Goal: Transaction & Acquisition: Register for event/course

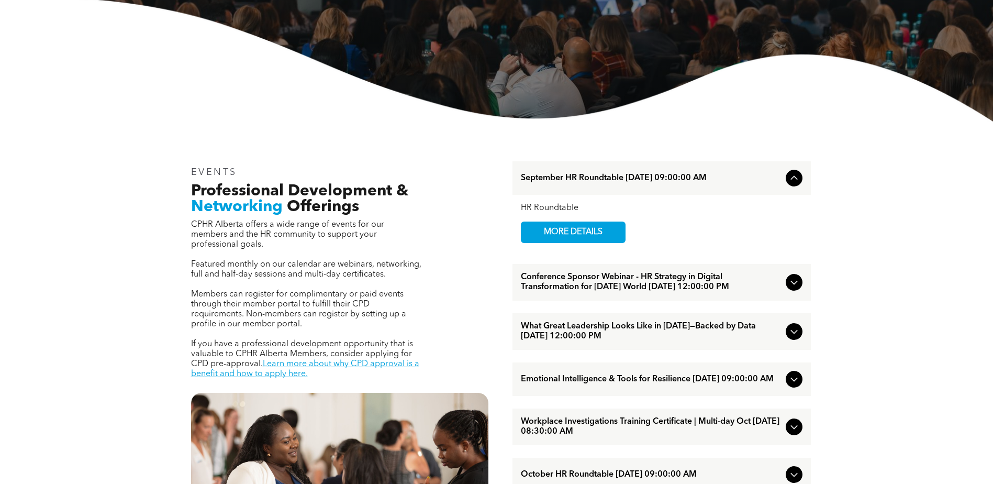
scroll to position [262, 0]
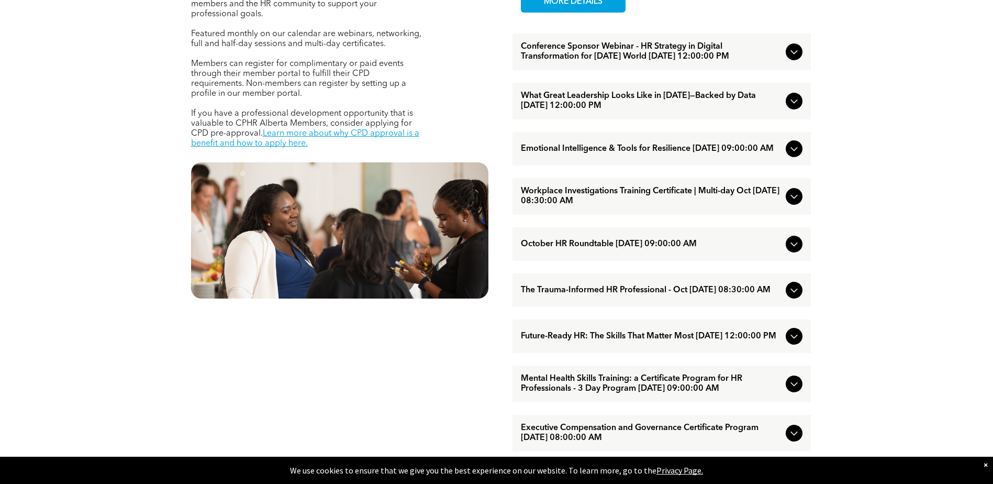
scroll to position [524, 0]
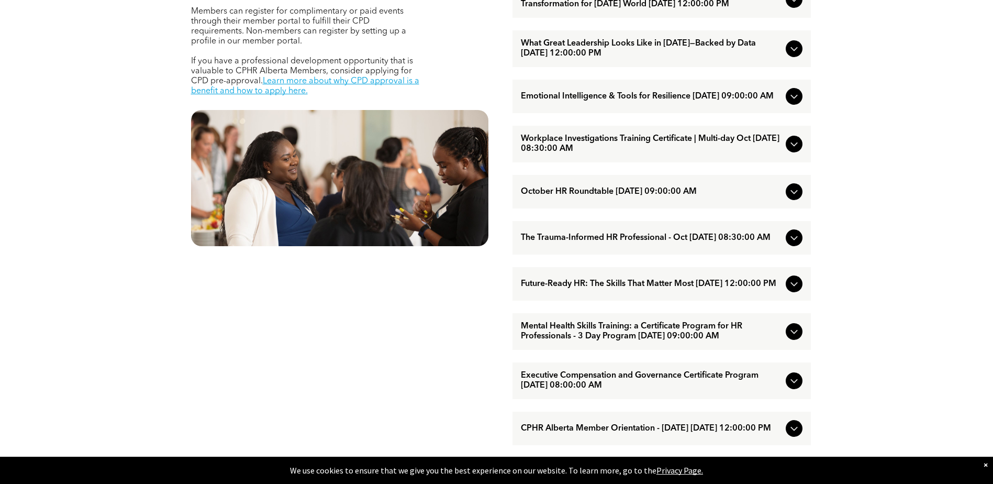
click at [796, 290] on icon at bounding box center [794, 283] width 13 height 13
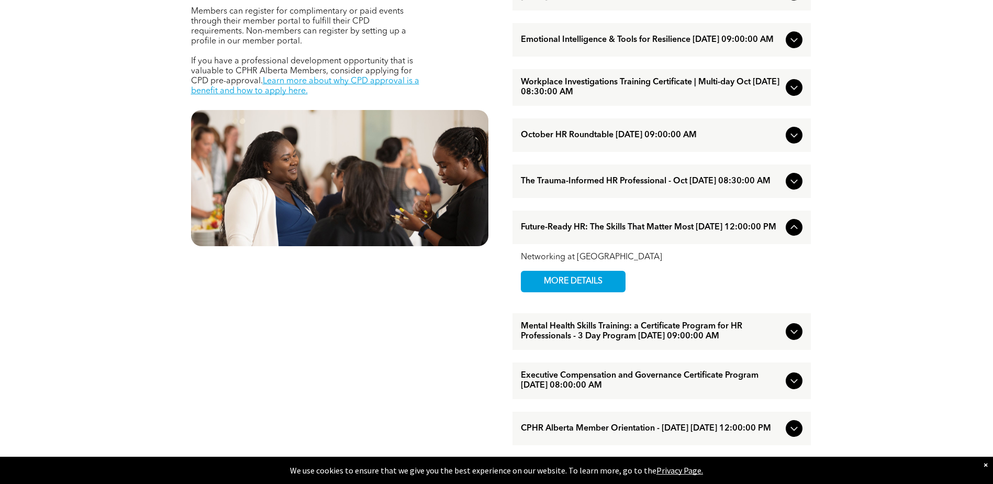
click at [793, 234] on icon at bounding box center [794, 227] width 13 height 13
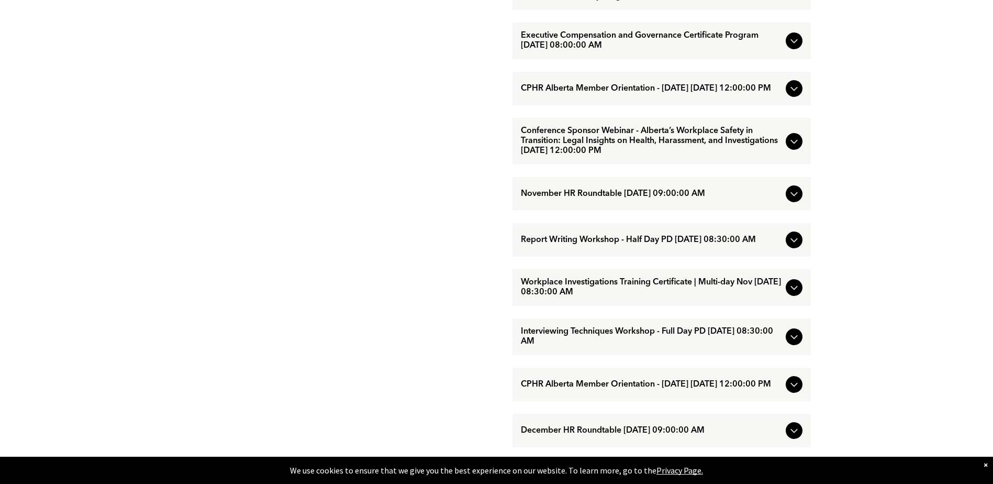
scroll to position [890, 0]
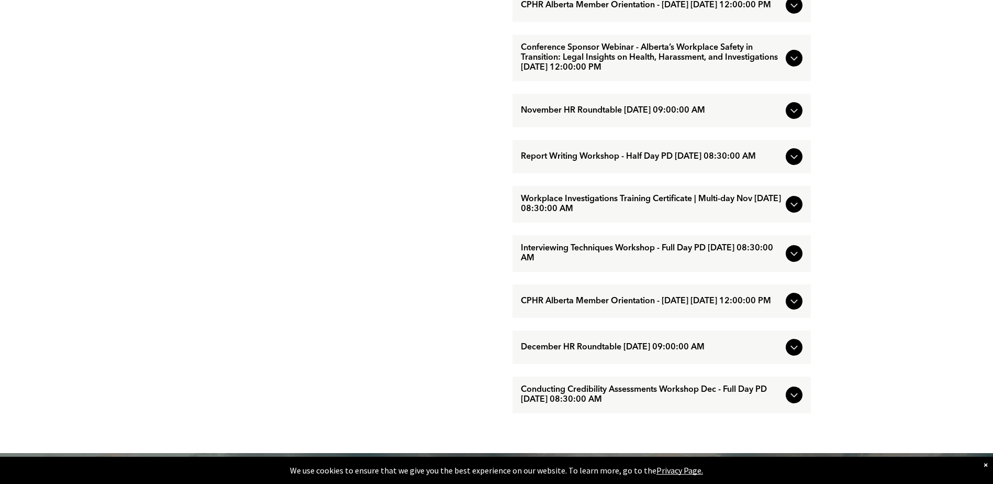
click at [793, 163] on icon at bounding box center [794, 156] width 13 height 13
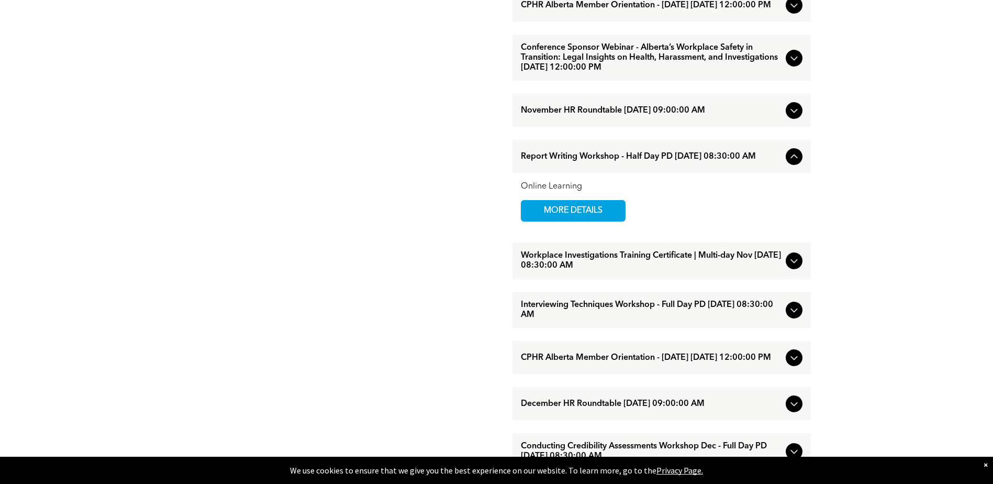
click at [793, 165] on div at bounding box center [794, 156] width 17 height 17
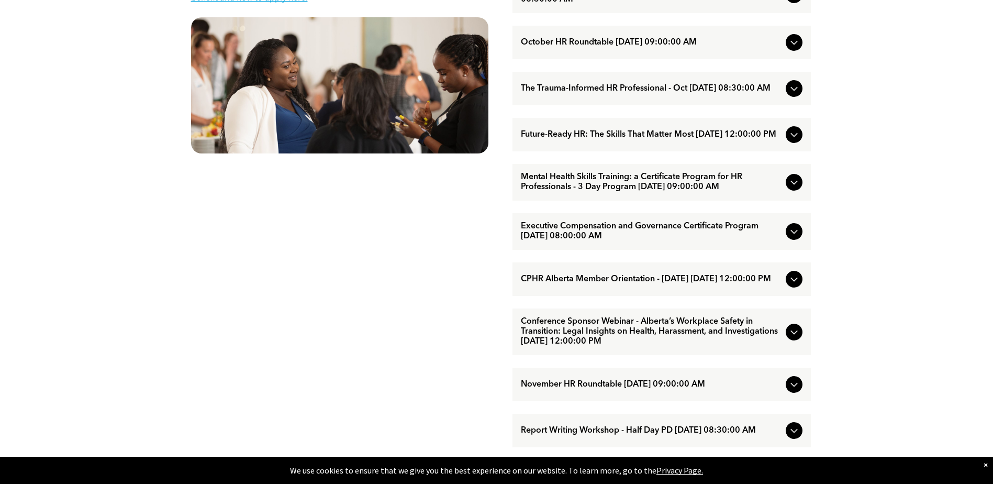
scroll to position [0, 0]
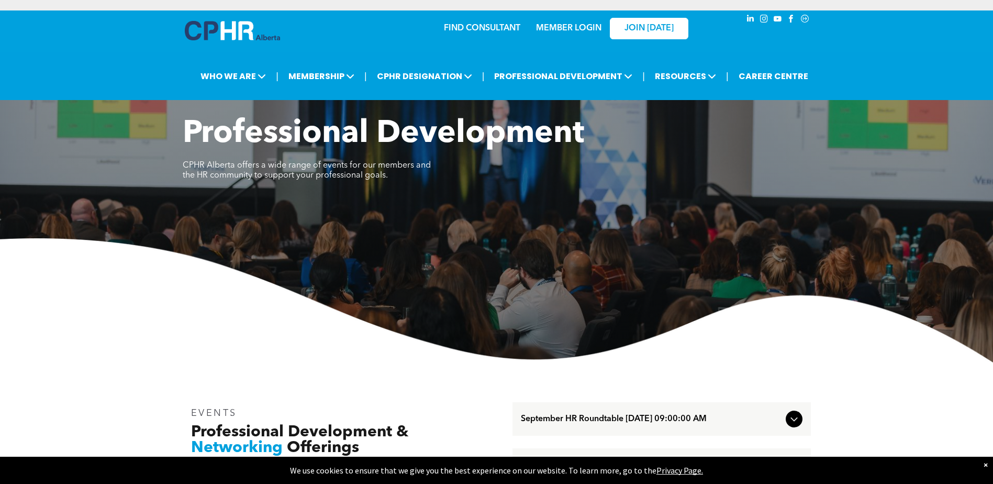
drag, startPoint x: 861, startPoint y: 245, endPoint x: 879, endPoint y: 107, distance: 138.3
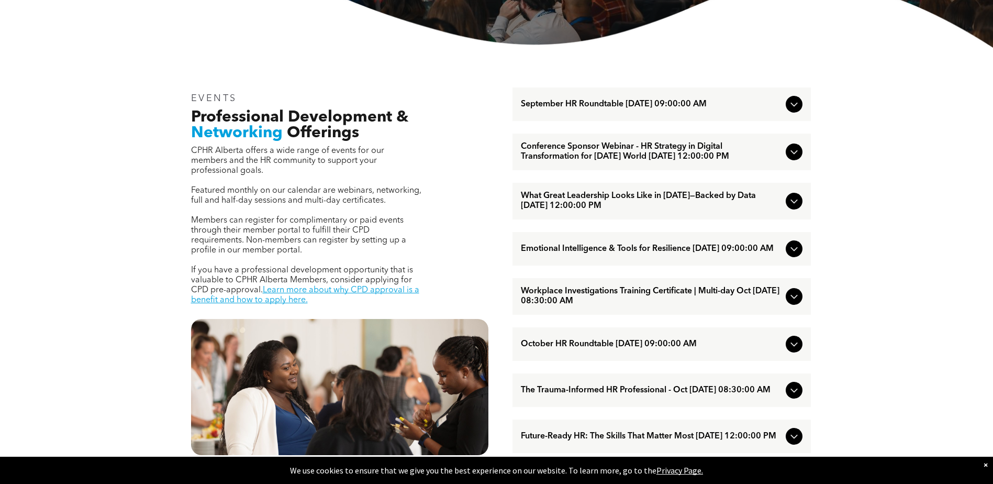
scroll to position [314, 0]
click at [796, 204] on icon at bounding box center [794, 202] width 7 height 4
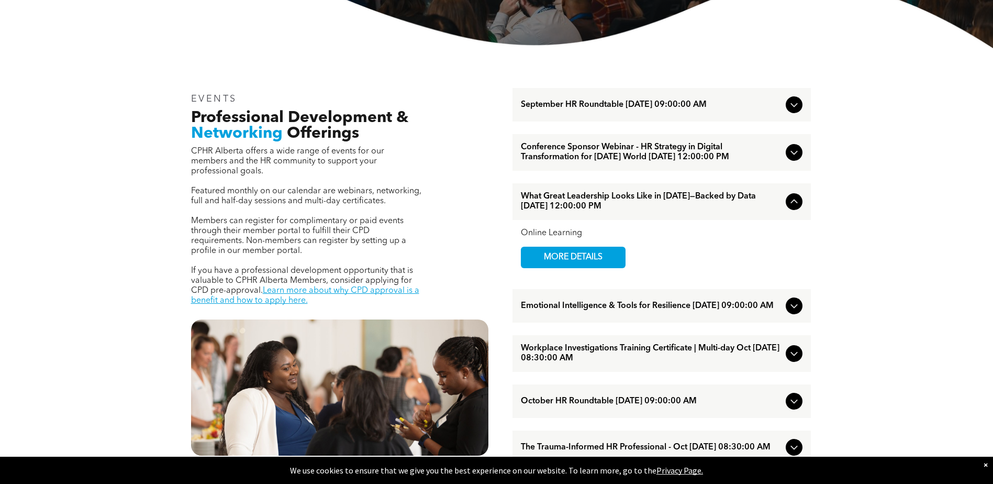
click at [567, 268] on span "MORE DETAILS" at bounding box center [573, 257] width 83 height 20
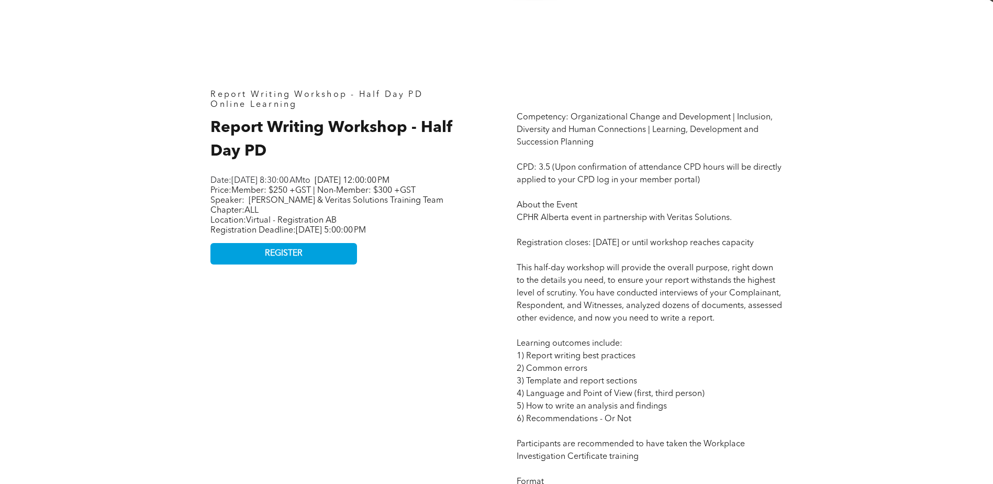
scroll to position [524, 0]
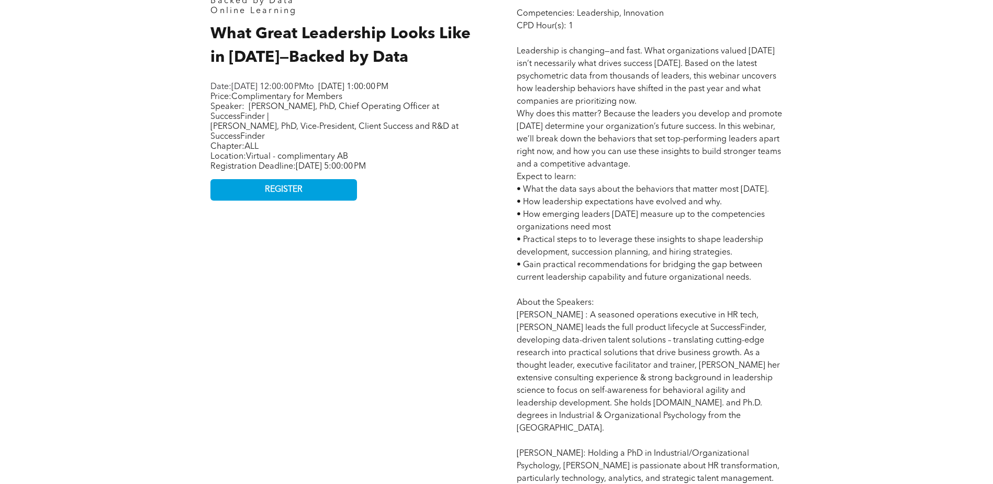
scroll to position [576, 0]
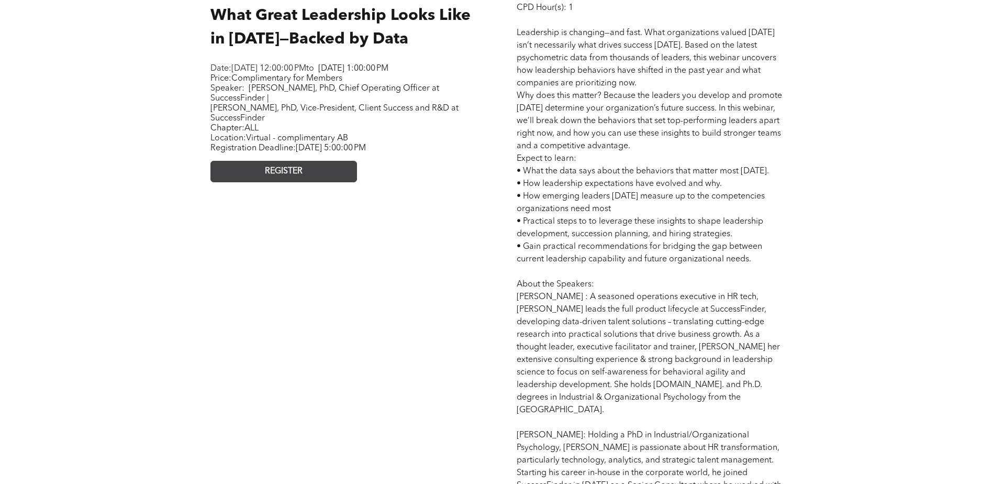
click at [335, 177] on link "REGISTER" at bounding box center [283, 171] width 147 height 21
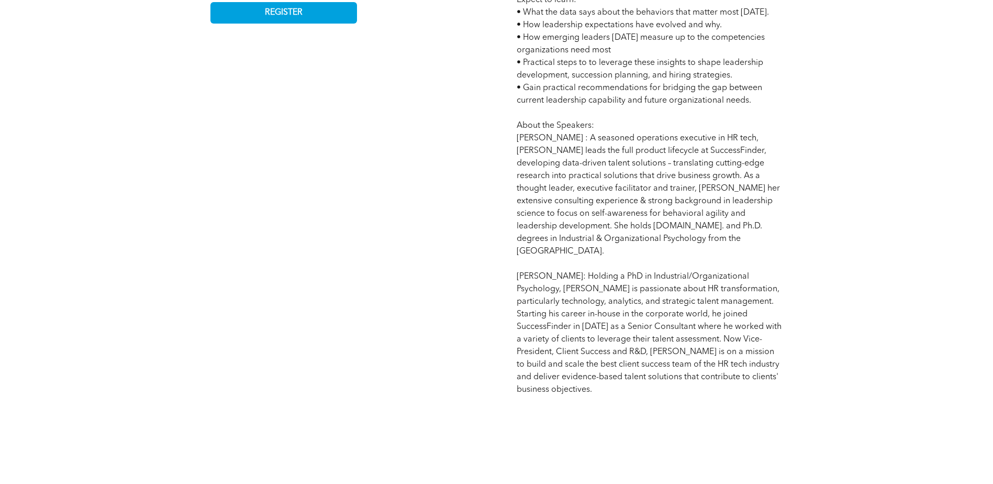
scroll to position [733, 0]
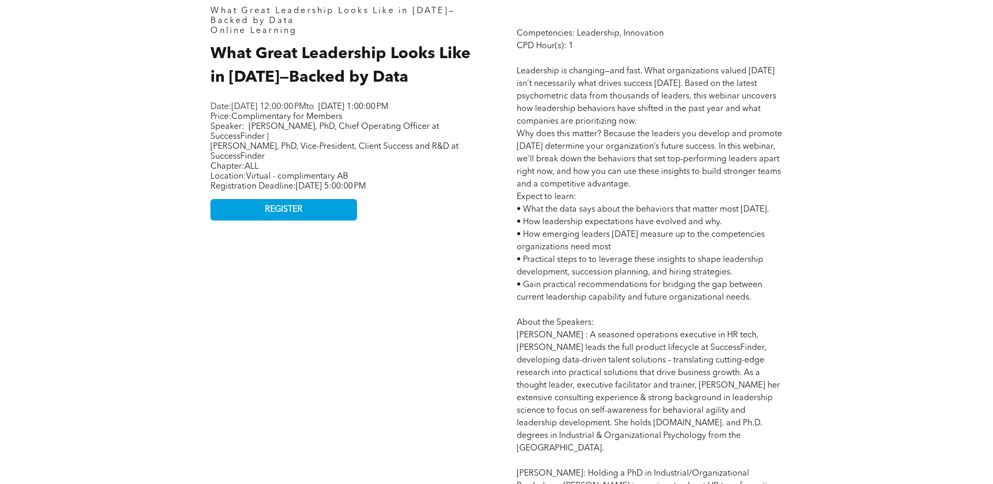
scroll to position [524, 0]
